Goal: Task Accomplishment & Management: Complete application form

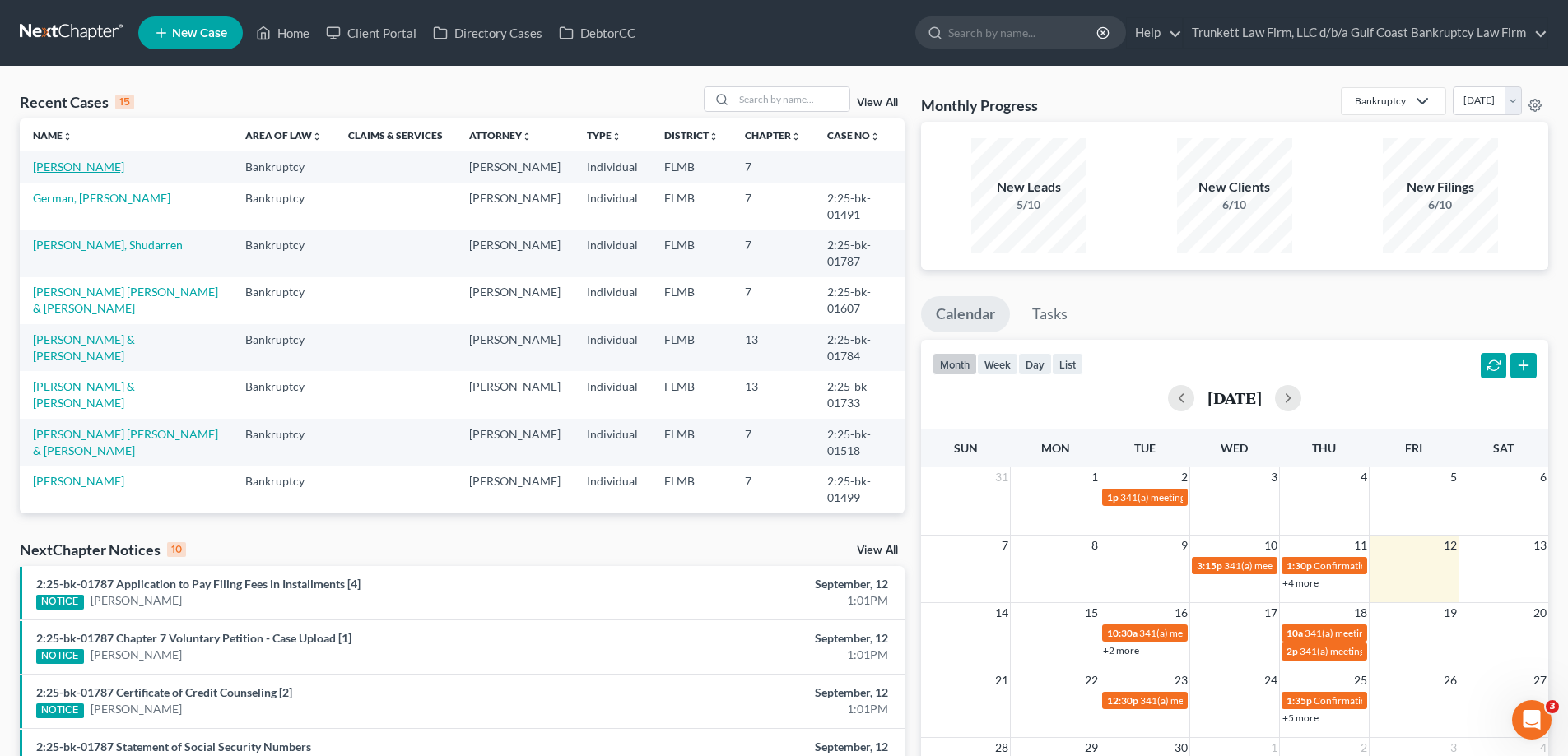
click at [56, 166] on link "[PERSON_NAME]" at bounding box center [78, 166] width 91 height 14
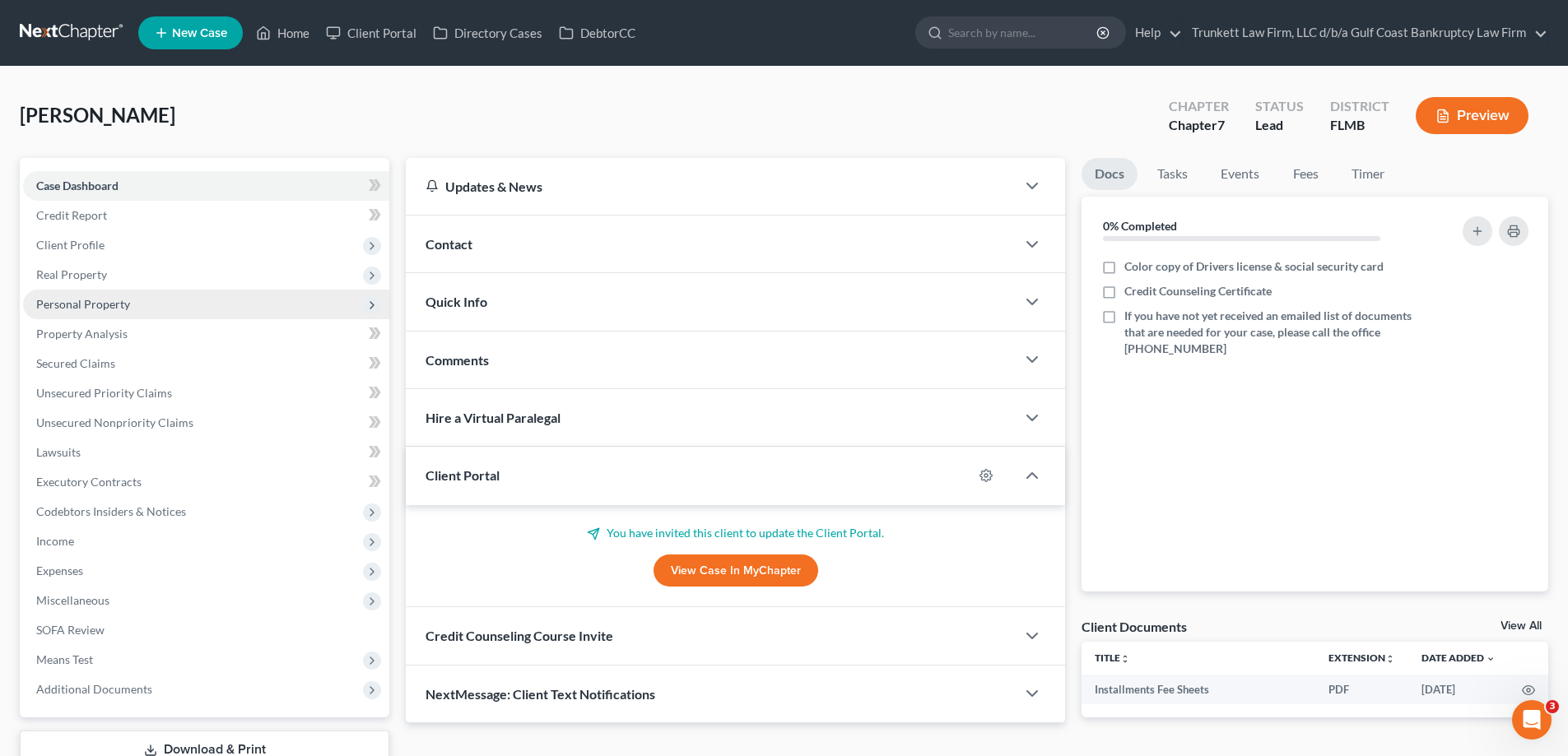
click at [129, 308] on span "Personal Property" at bounding box center [206, 304] width 366 height 30
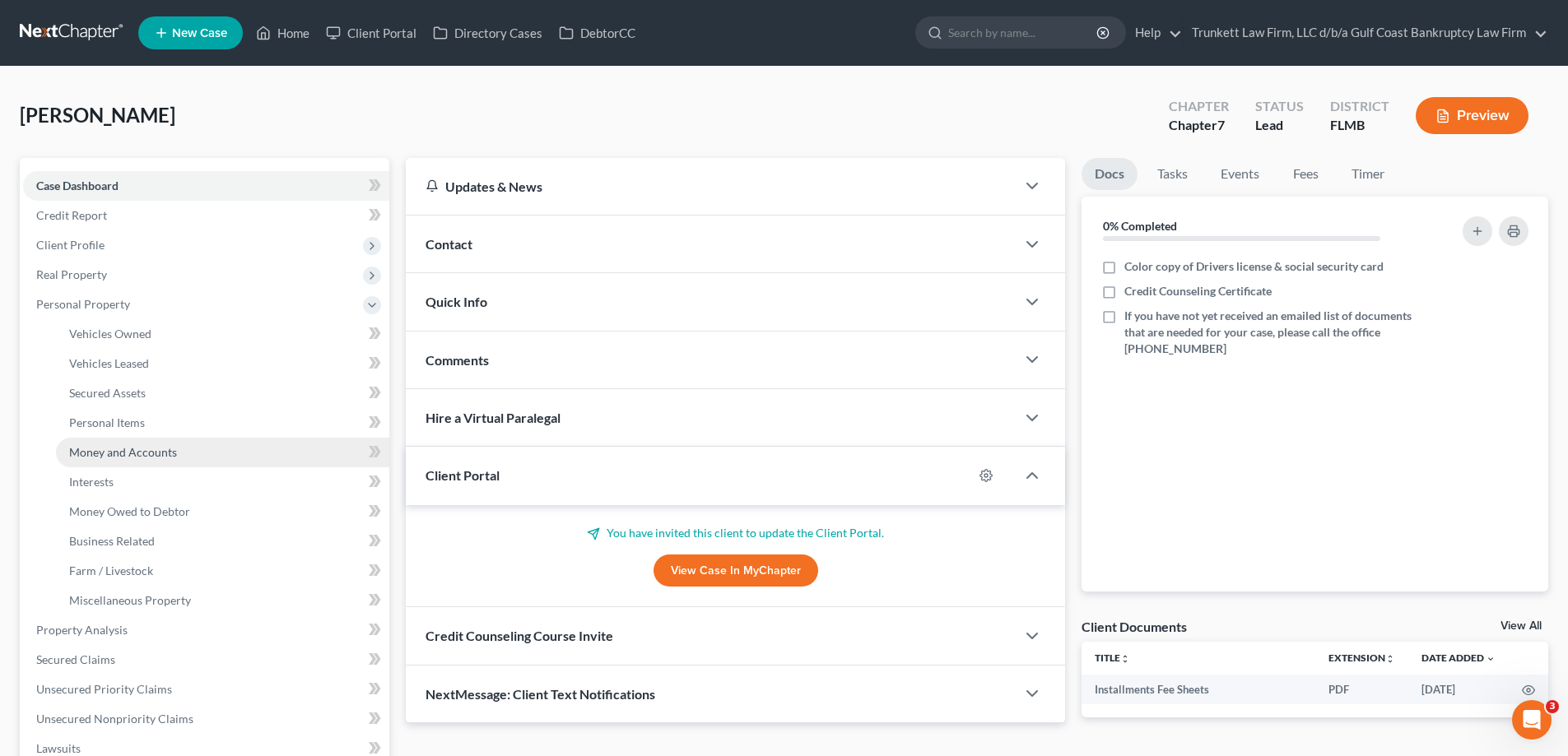
click at [150, 451] on span "Money and Accounts" at bounding box center [123, 452] width 108 height 14
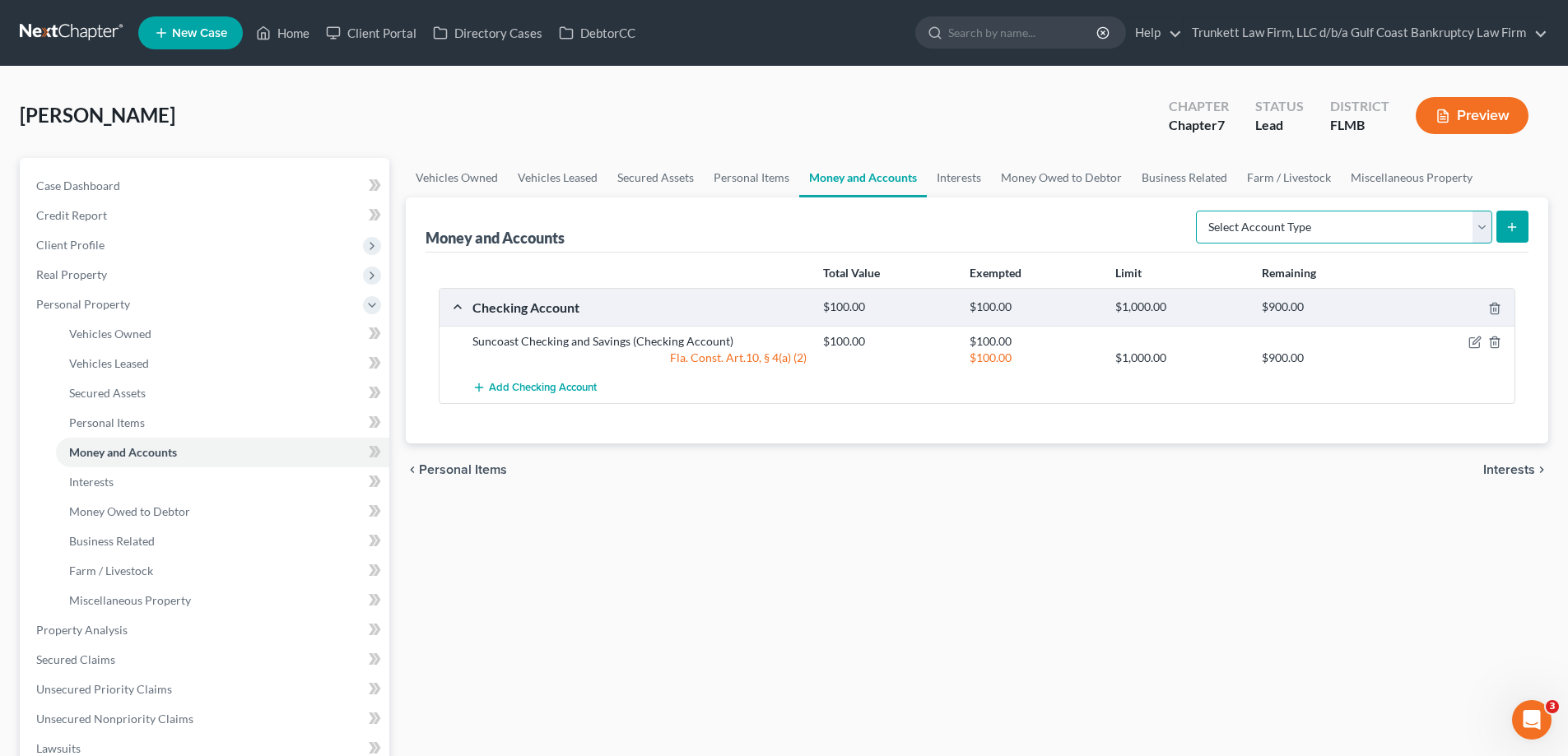
click at [1480, 230] on select "Select Account Type Brokerage Cash on Hand Certificates of Deposit Checking Acc…" at bounding box center [1343, 227] width 296 height 33
click at [551, 386] on span "Add Checking Account" at bounding box center [543, 388] width 108 height 13
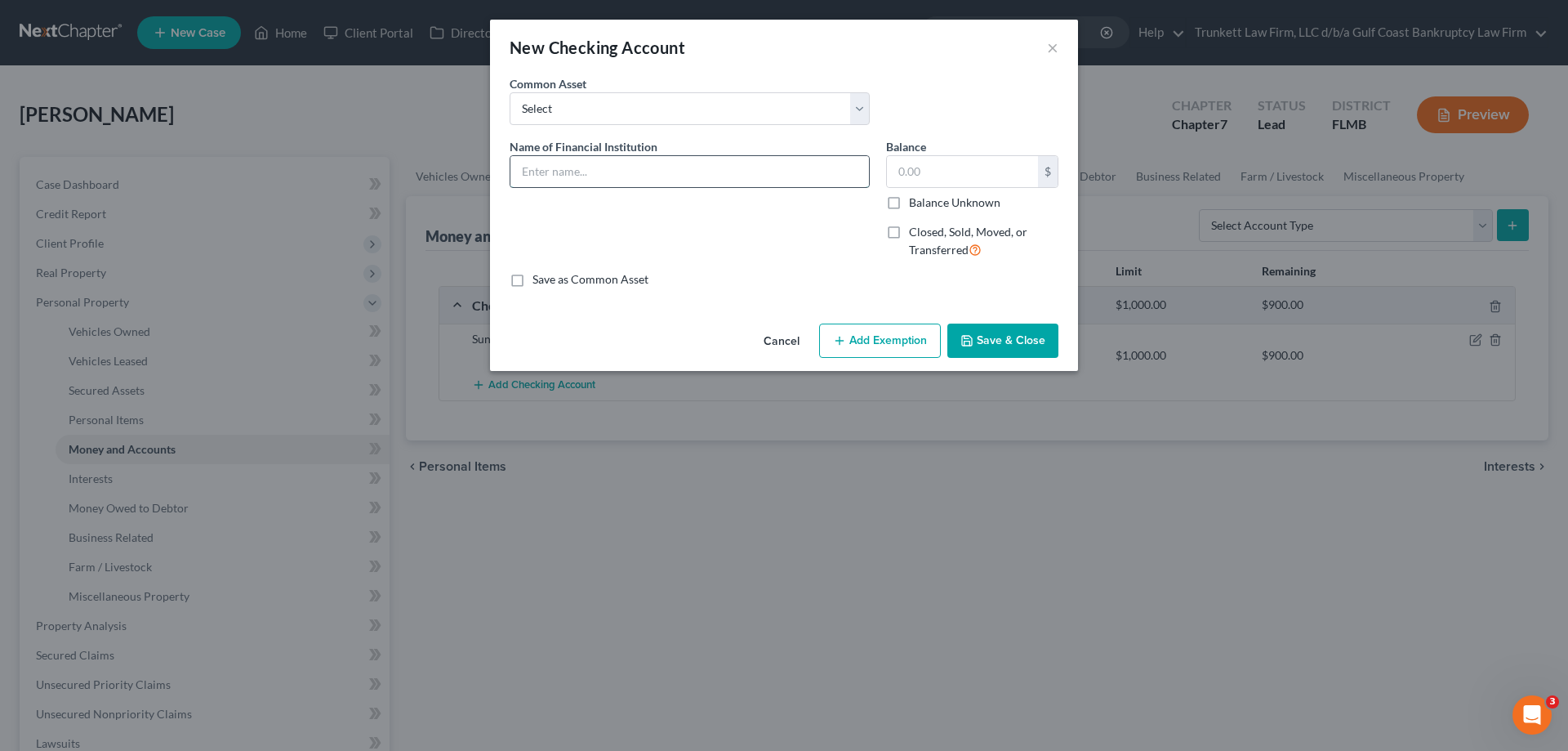
click at [596, 168] on input "text" at bounding box center [690, 172] width 359 height 31
type input "Acheiva checking account Opened in [DATE]"
click at [932, 163] on input "text" at bounding box center [962, 172] width 151 height 31
type input "100"
click at [912, 347] on button "Add Exemption" at bounding box center [880, 341] width 122 height 34
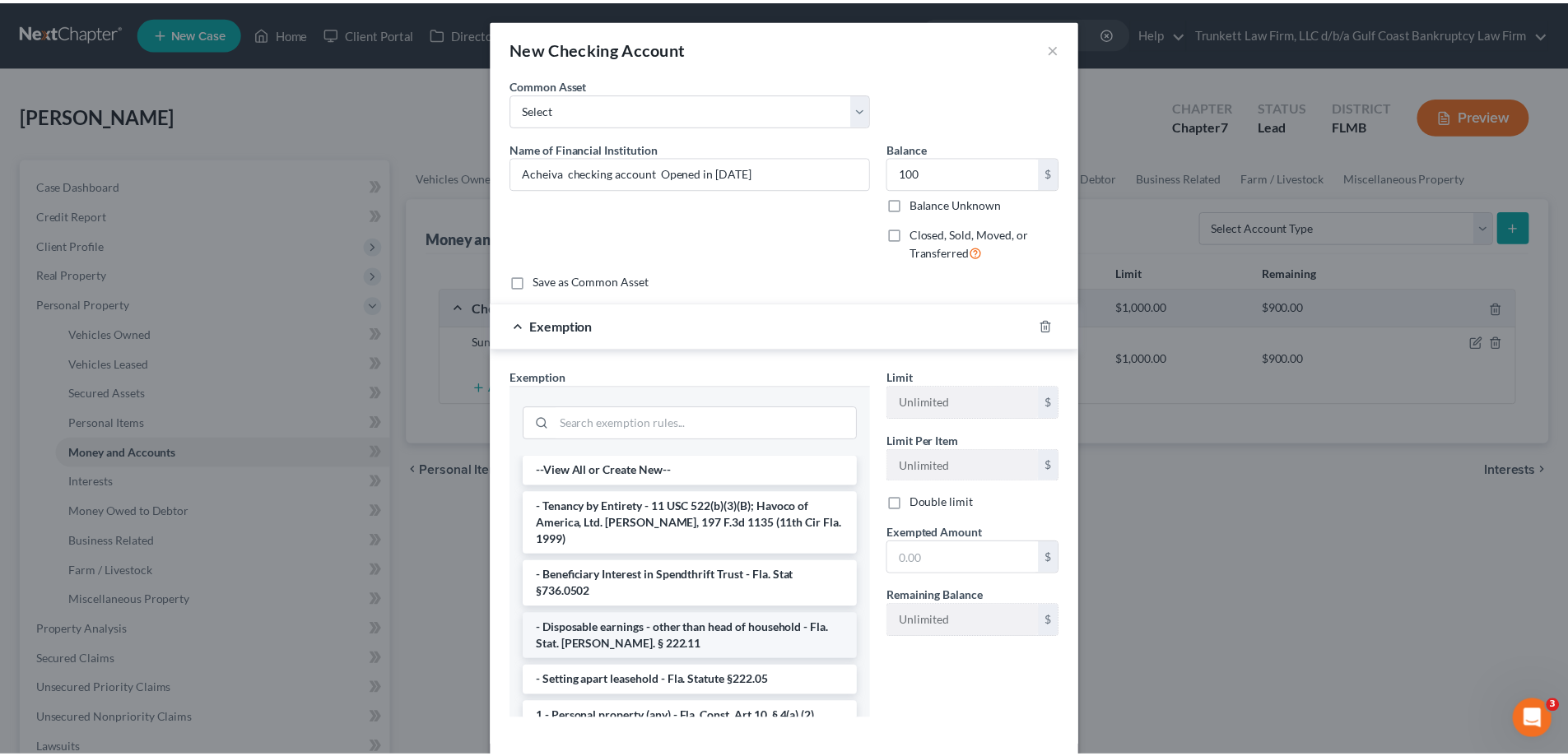
scroll to position [165, 0]
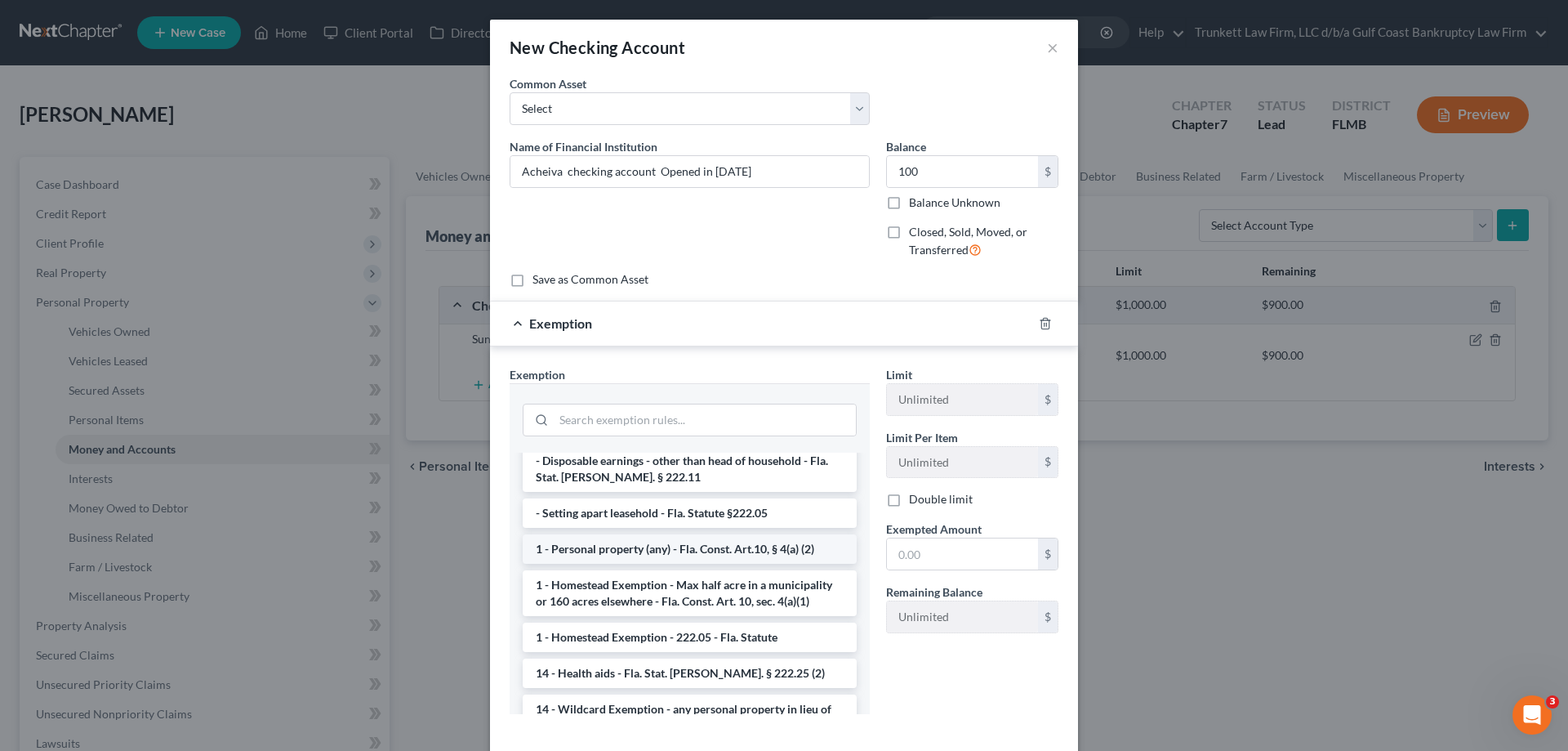
click at [719, 535] on li "1 - Personal property (any) - Fla. Const. Art.10, § 4(a) (2)" at bounding box center [689, 549] width 334 height 30
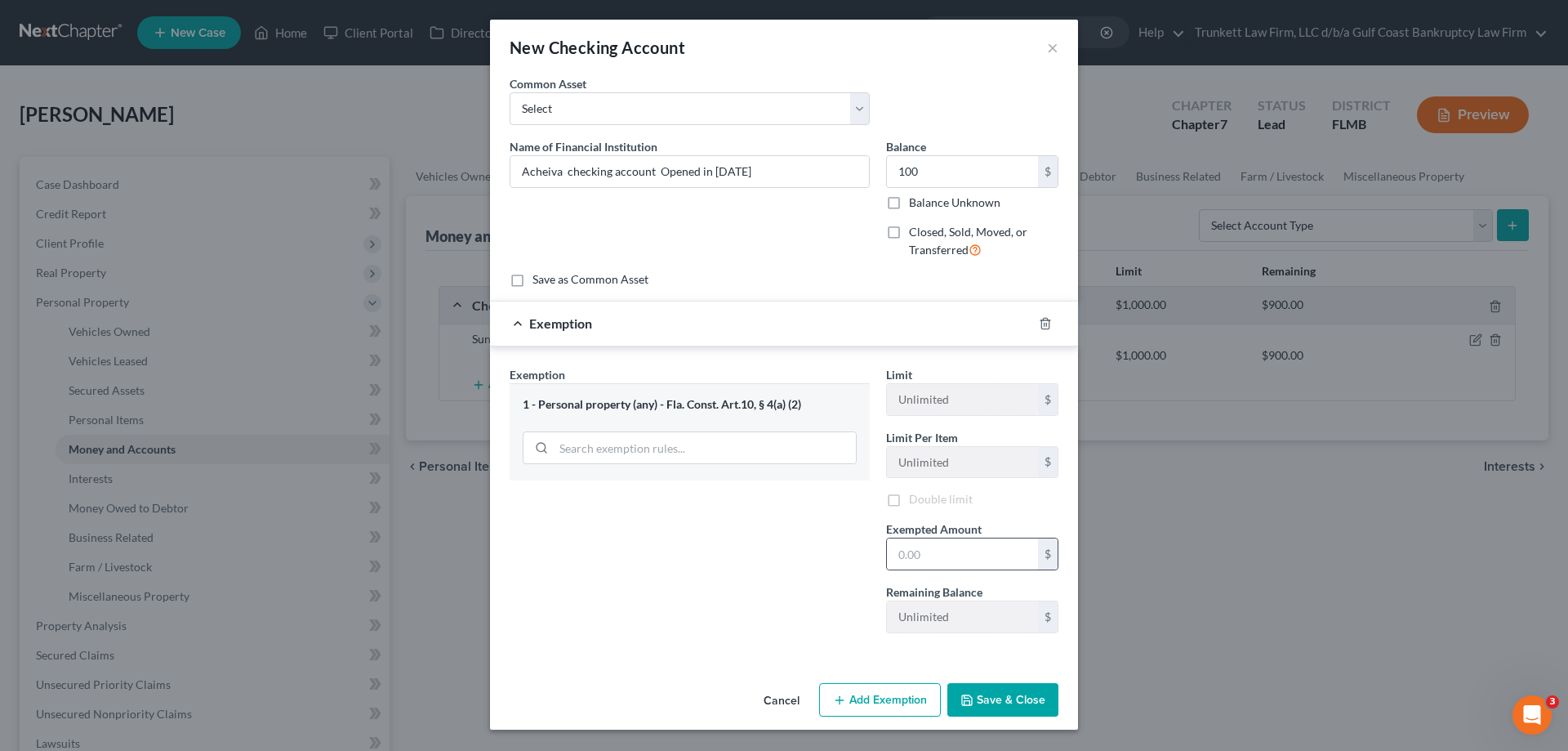
click at [929, 537] on div "$" at bounding box center [972, 554] width 173 height 33
click at [926, 558] on input "text" at bounding box center [962, 556] width 151 height 31
type input "100"
click at [1006, 696] on button "Save & Close" at bounding box center [1003, 703] width 111 height 34
